Goal: Task Accomplishment & Management: Manage account settings

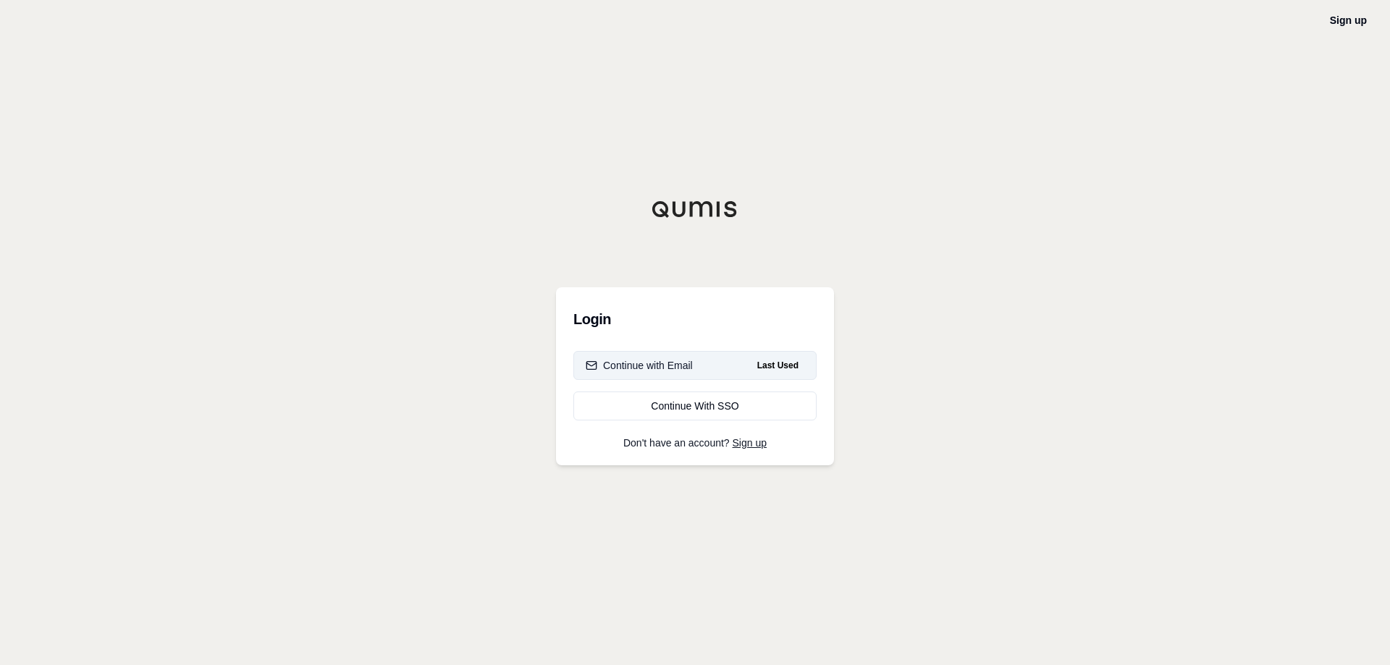
click at [594, 355] on button "Continue with Email Last Used" at bounding box center [694, 365] width 243 height 29
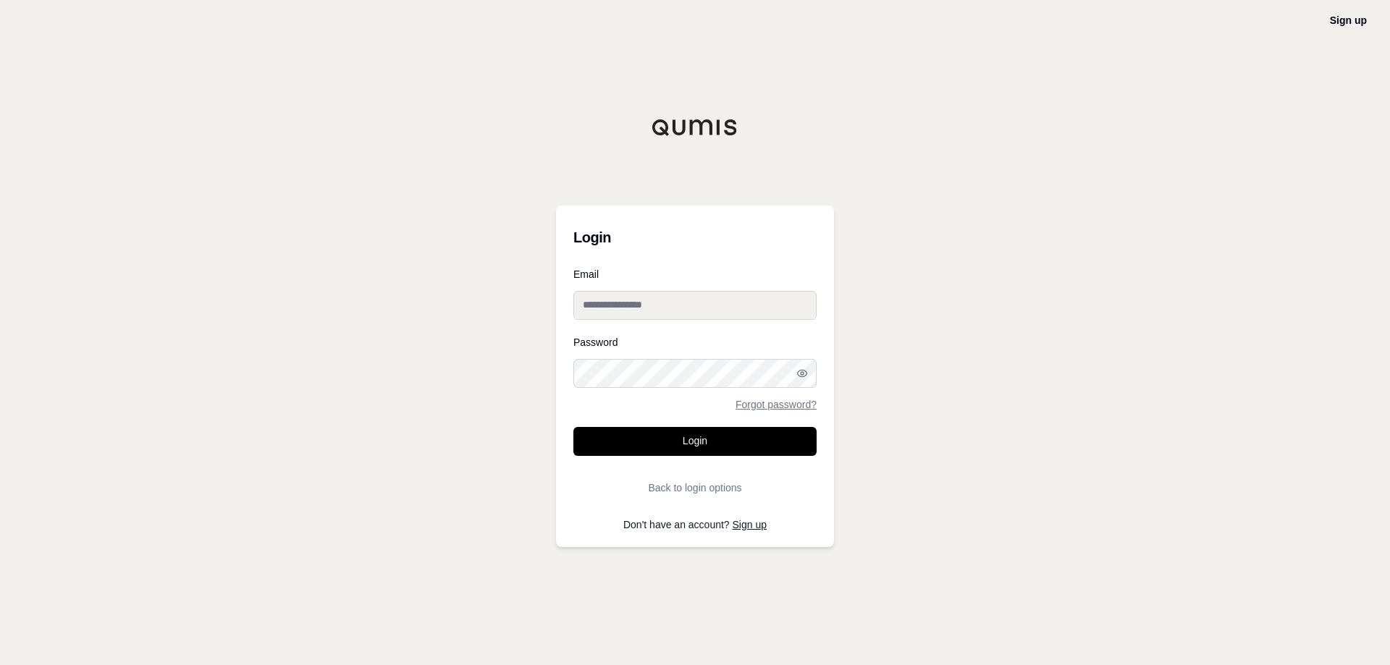
type input "**********"
click at [672, 446] on button "Login" at bounding box center [694, 441] width 243 height 29
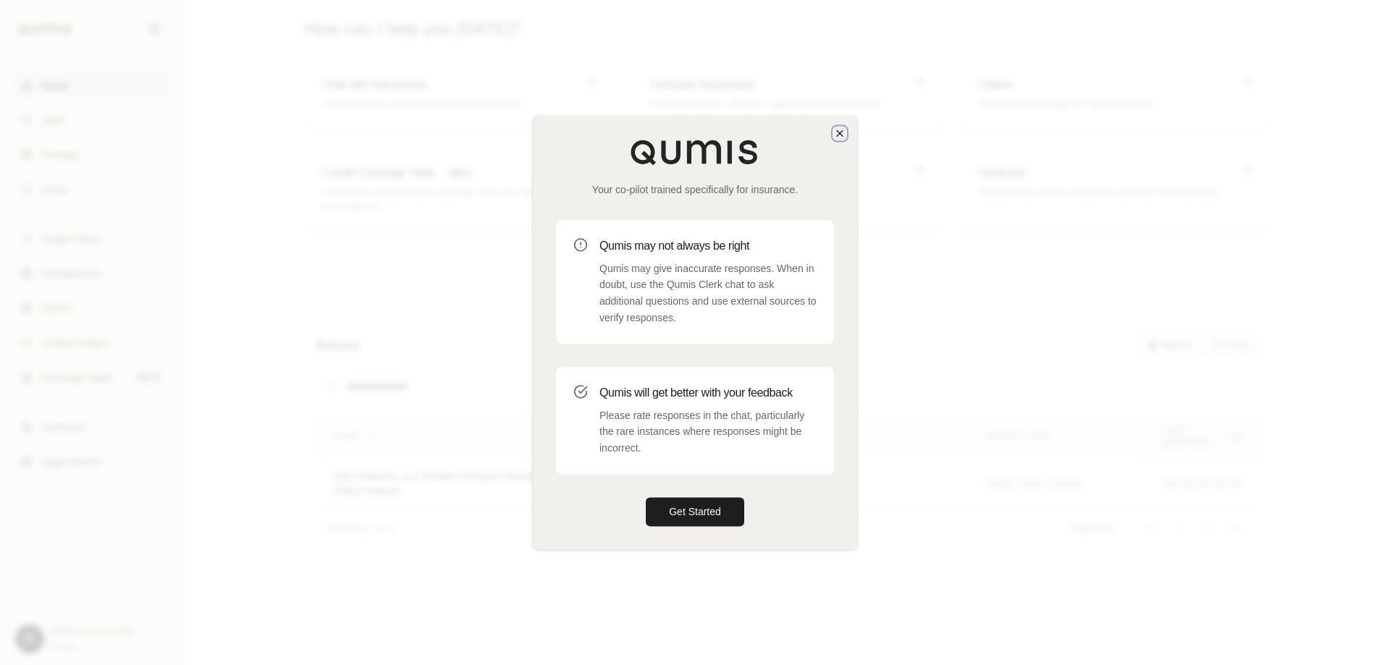
click at [840, 136] on icon "button" at bounding box center [840, 133] width 12 height 12
